Goal: Task Accomplishment & Management: Complete application form

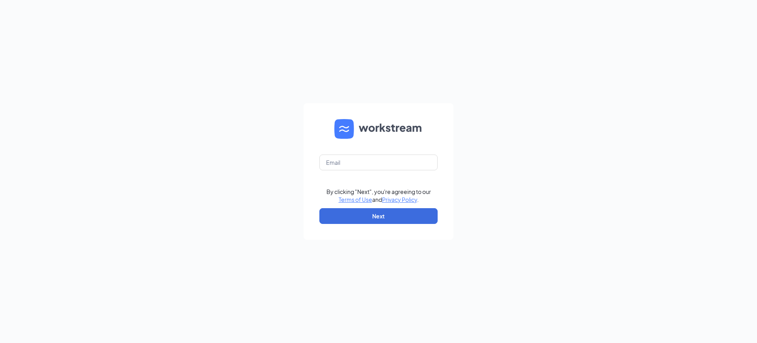
click at [378, 196] on div "By clicking "Next", you're agreeing to our Terms of Use and Privacy Policy ." at bounding box center [378, 196] width 104 height 16
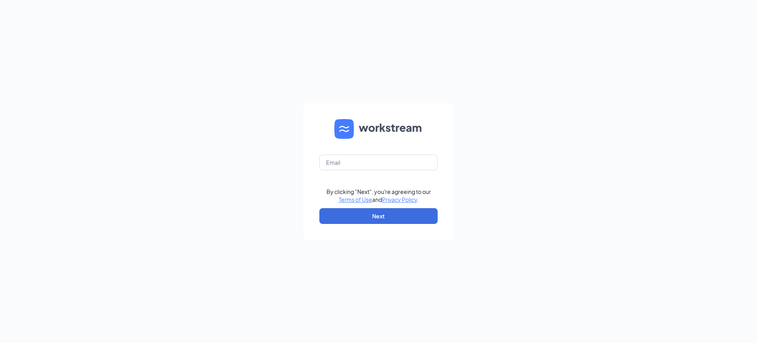
click at [378, 196] on div "By clicking "Next", you're agreeing to our Terms of Use and Privacy Policy ." at bounding box center [378, 196] width 104 height 16
